Goal: Information Seeking & Learning: Learn about a topic

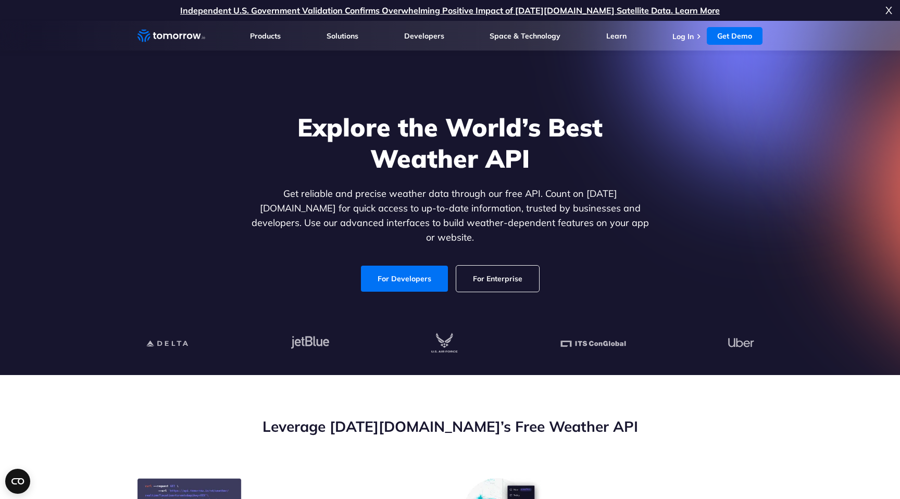
click at [303, 168] on h1 "Explore the World’s Best Weather API" at bounding box center [450, 143] width 402 height 63
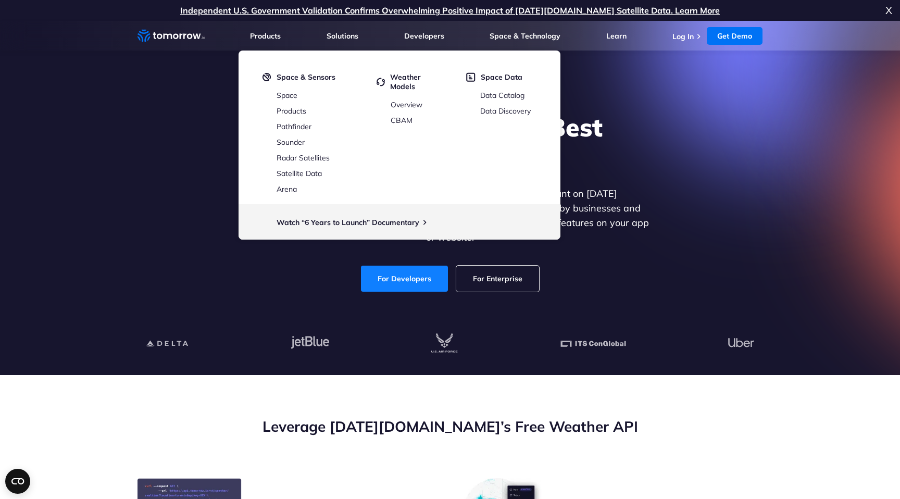
click at [385, 277] on link "For Developers" at bounding box center [404, 279] width 87 height 26
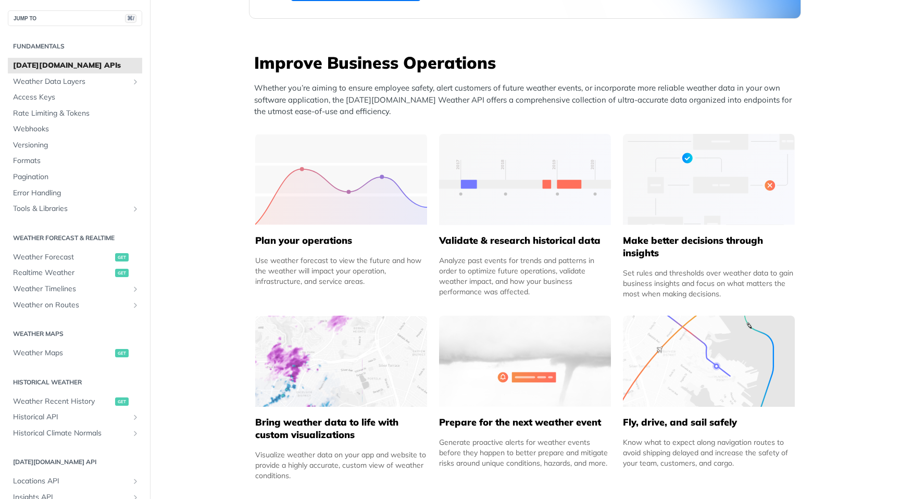
click at [448, 272] on div "Analyze past events for trends and patterns in order to optimize future operati…" at bounding box center [525, 276] width 172 height 42
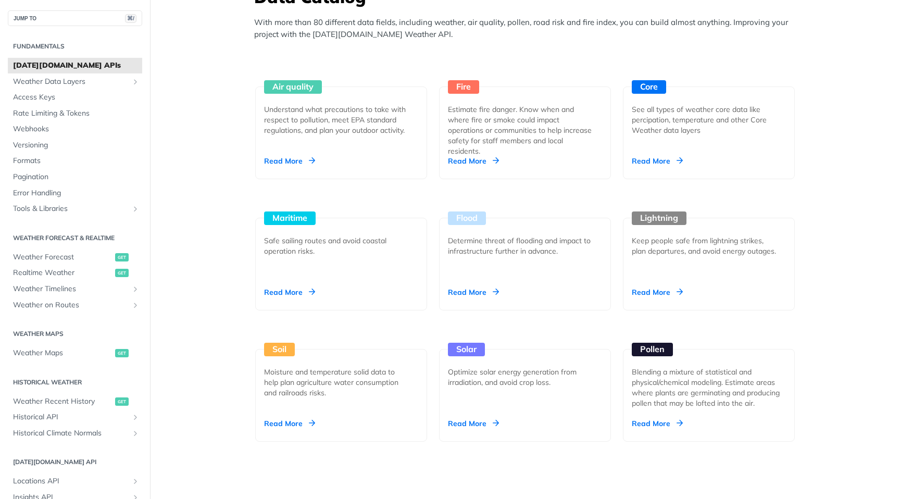
scroll to position [927, 0]
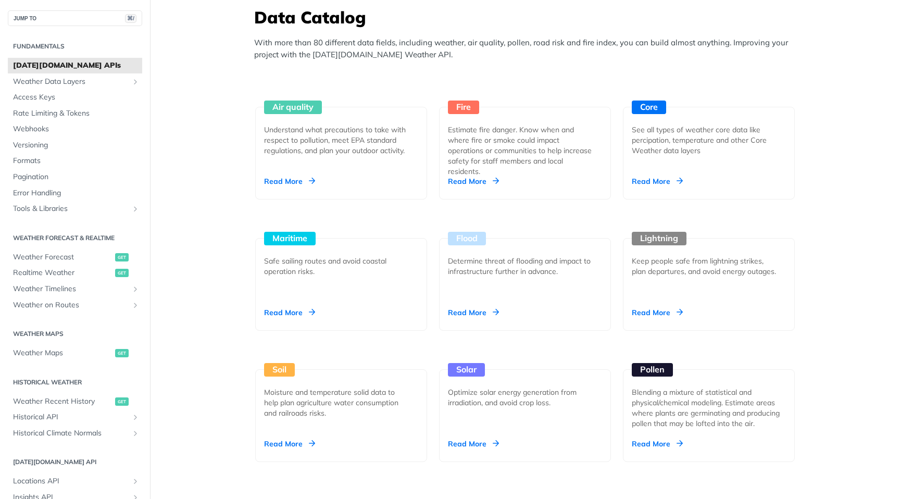
click at [435, 213] on link "Flood Determine threat of flooding and impact to infrastructure further in adva…" at bounding box center [525, 265] width 180 height 131
